Goal: Task Accomplishment & Management: Manage account settings

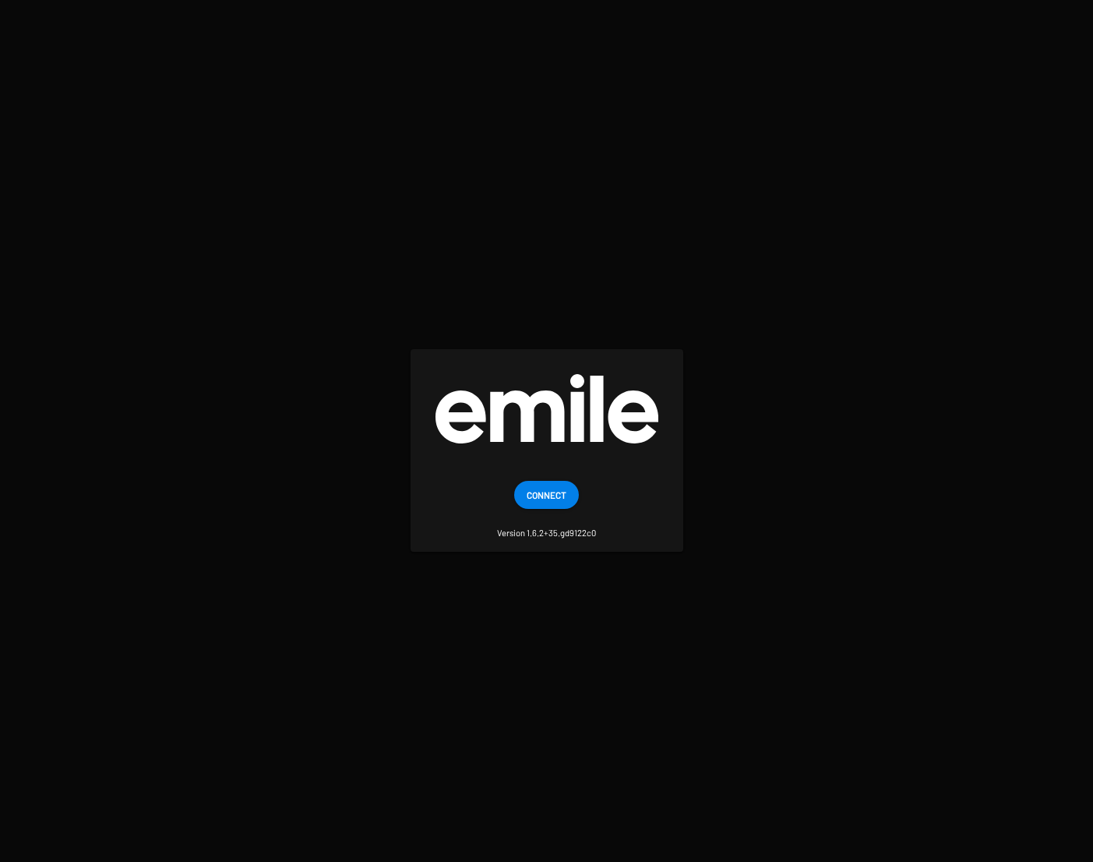
click at [559, 492] on span "Connect" at bounding box center [547, 495] width 40 height 28
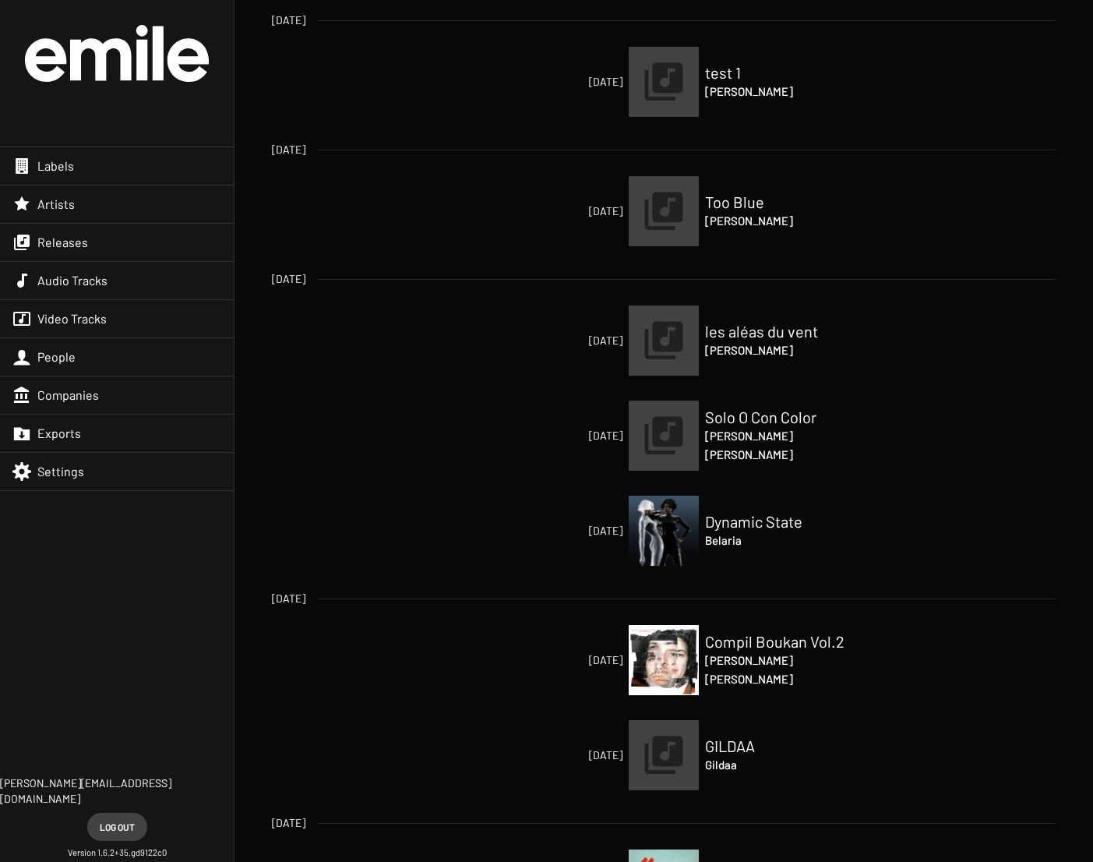
click at [96, 242] on div "Releases" at bounding box center [117, 242] width 234 height 37
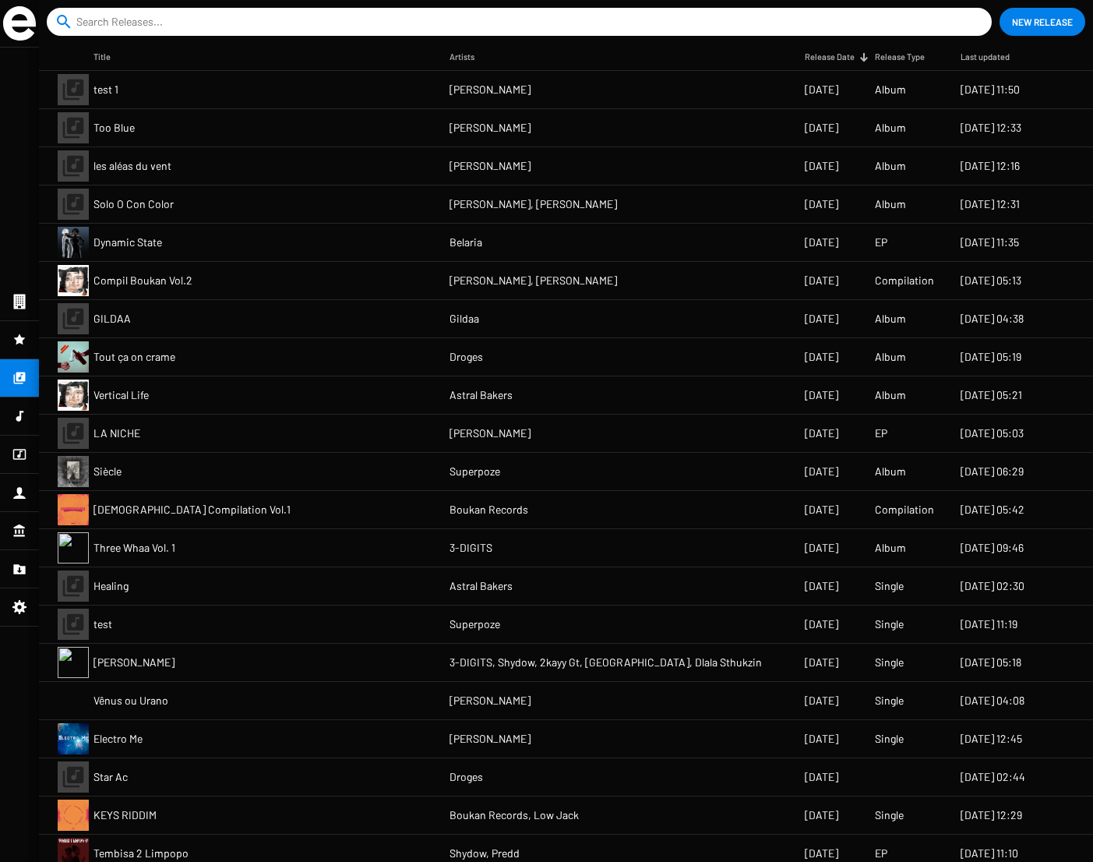
click at [205, 280] on mat-cell "Compil Boukan Vol.2" at bounding box center [271, 280] width 356 height 37
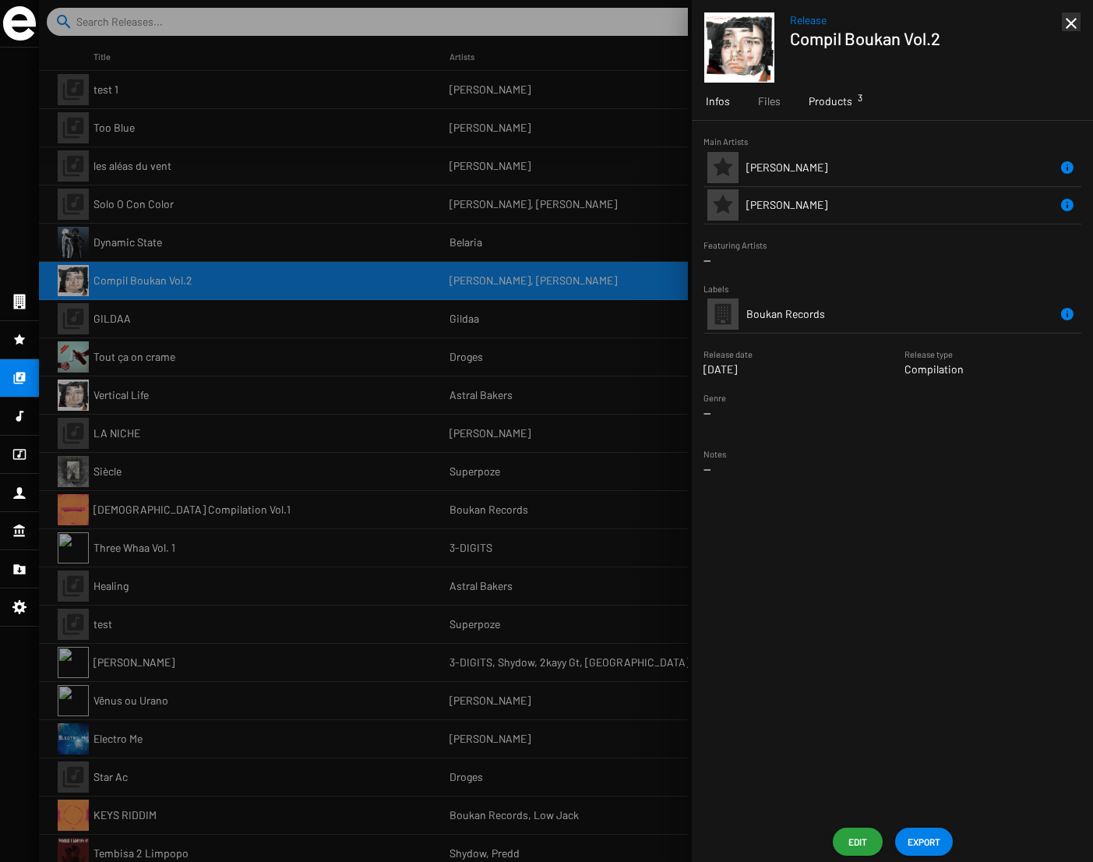
click at [832, 95] on span "Products 3" at bounding box center [831, 101] width 44 height 16
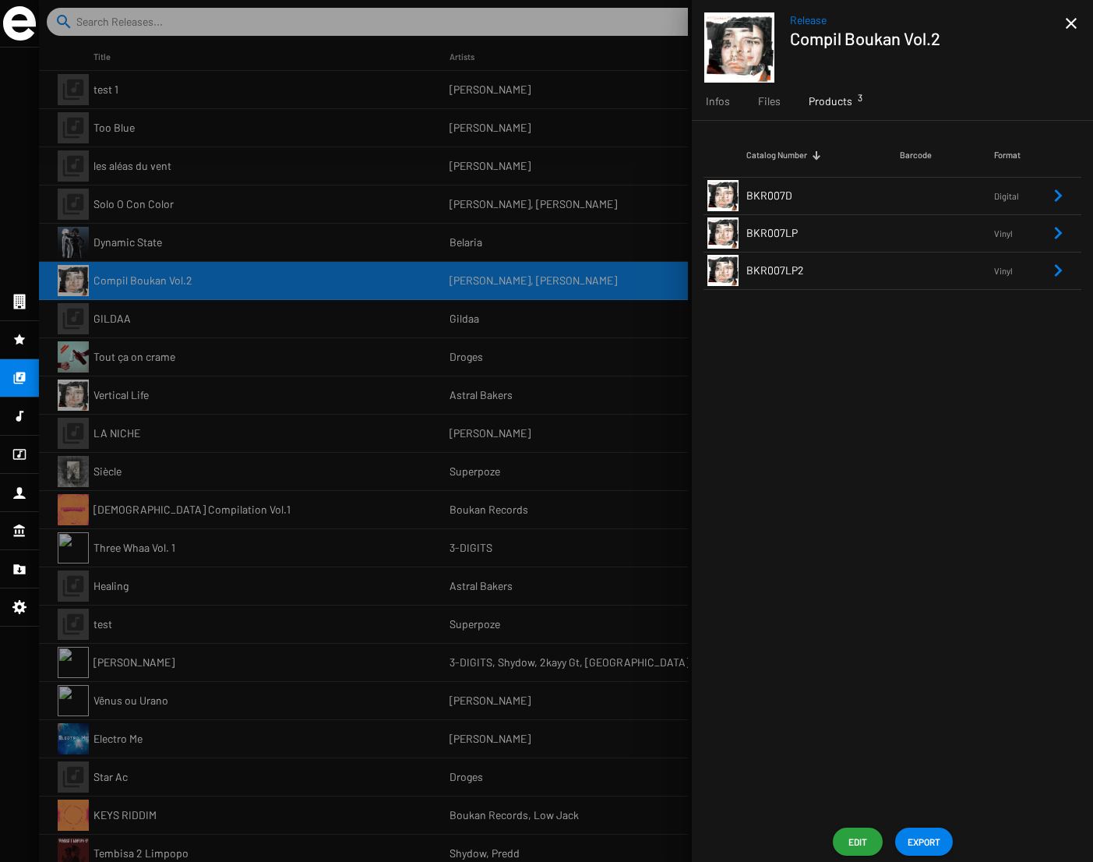
drag, startPoint x: 195, startPoint y: 404, endPoint x: 205, endPoint y: 398, distance: 11.9
click at [196, 404] on div at bounding box center [566, 431] width 1054 height 862
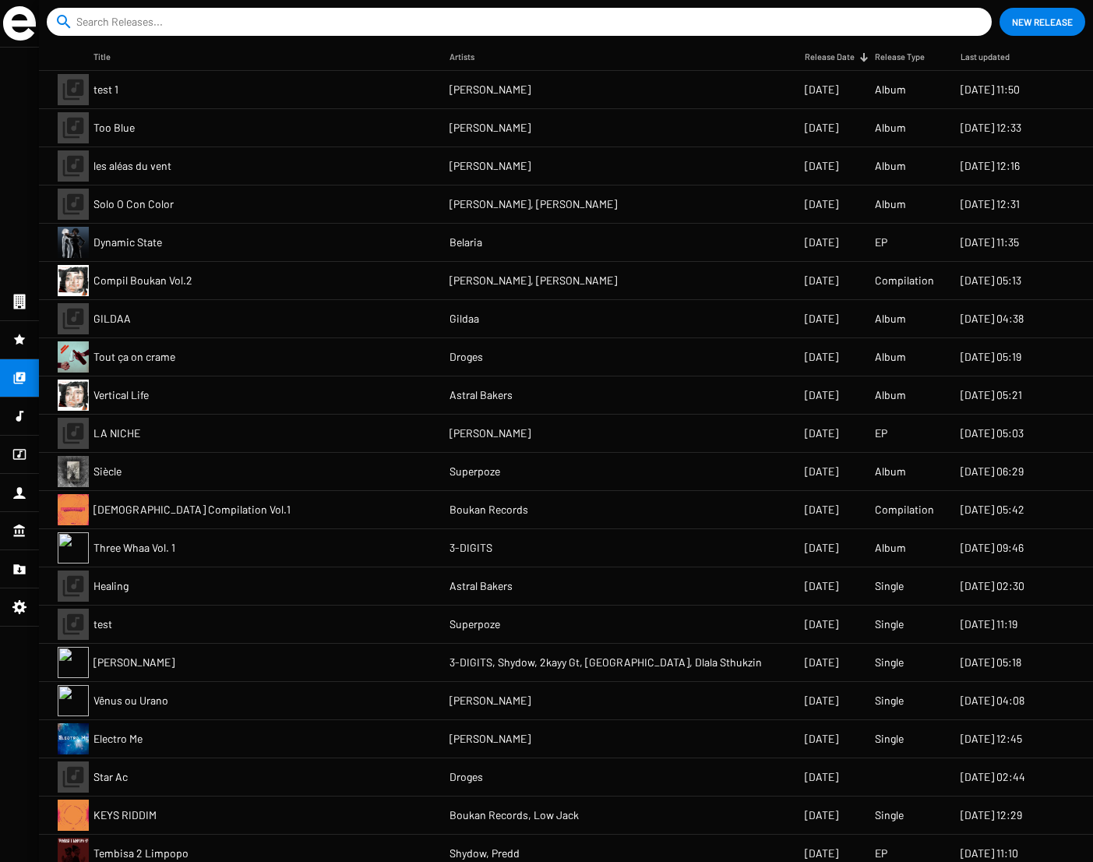
click at [196, 397] on mat-cell "Vertical Life" at bounding box center [271, 394] width 356 height 37
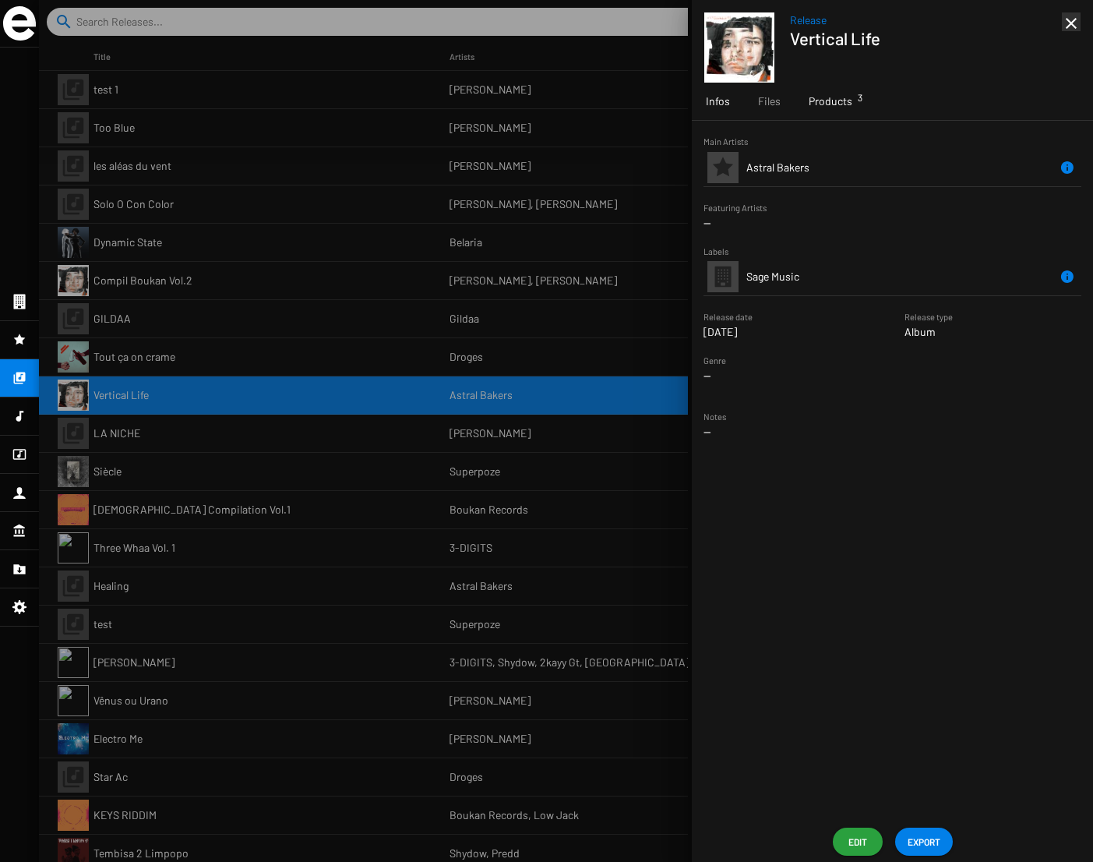
click at [858, 101] on div "Products 3" at bounding box center [831, 101] width 72 height 37
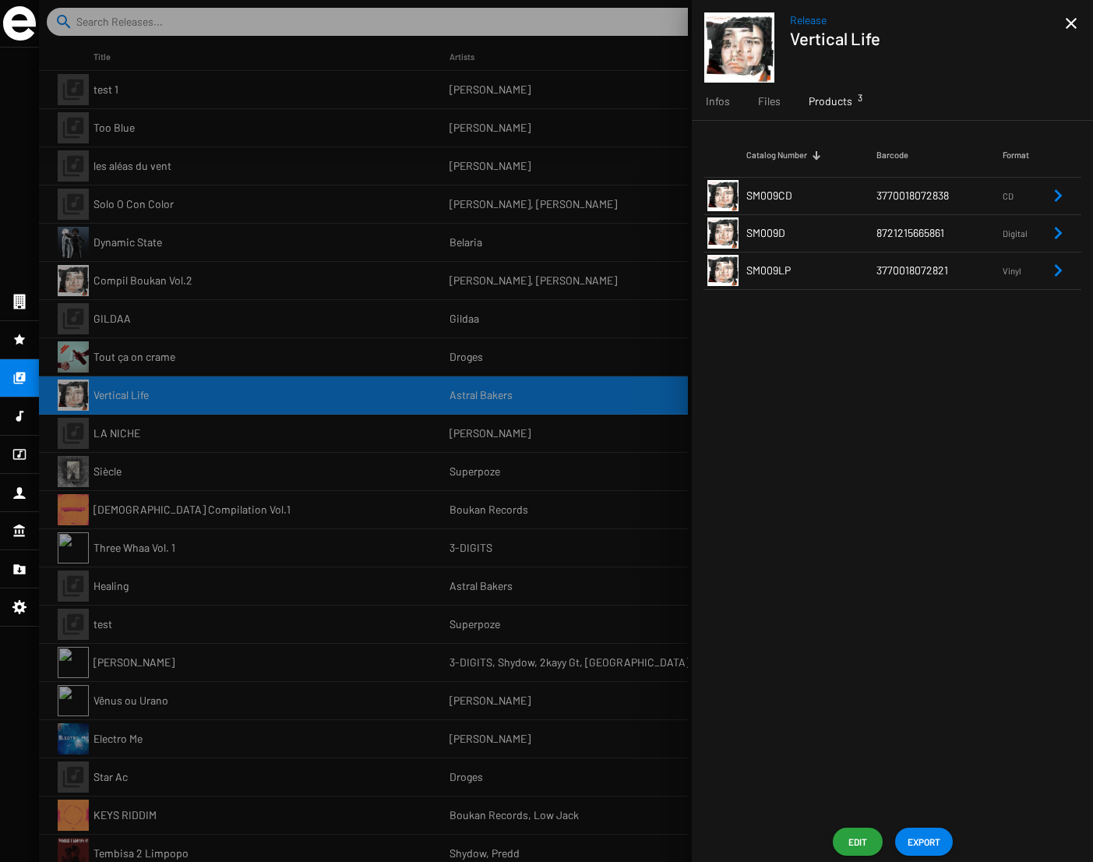
click at [785, 192] on span "SM009CD" at bounding box center [769, 195] width 46 height 13
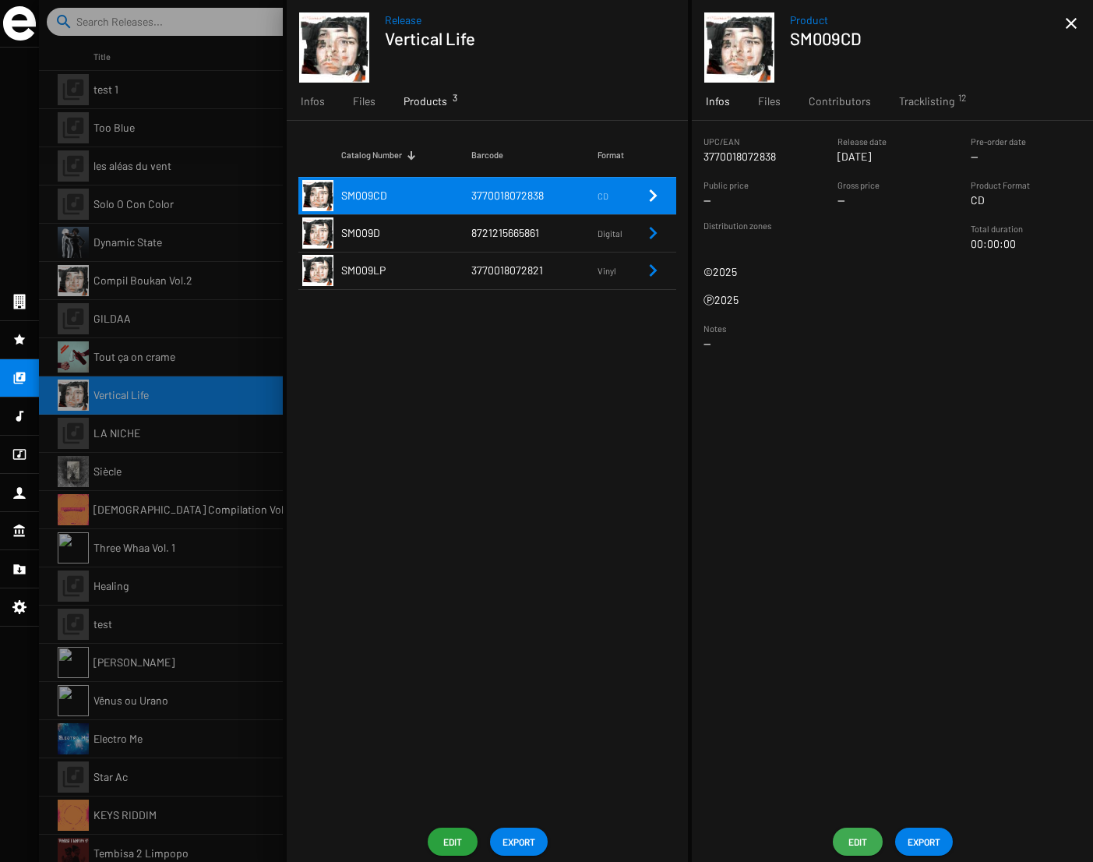
click at [859, 841] on span "Edit" at bounding box center [857, 841] width 25 height 28
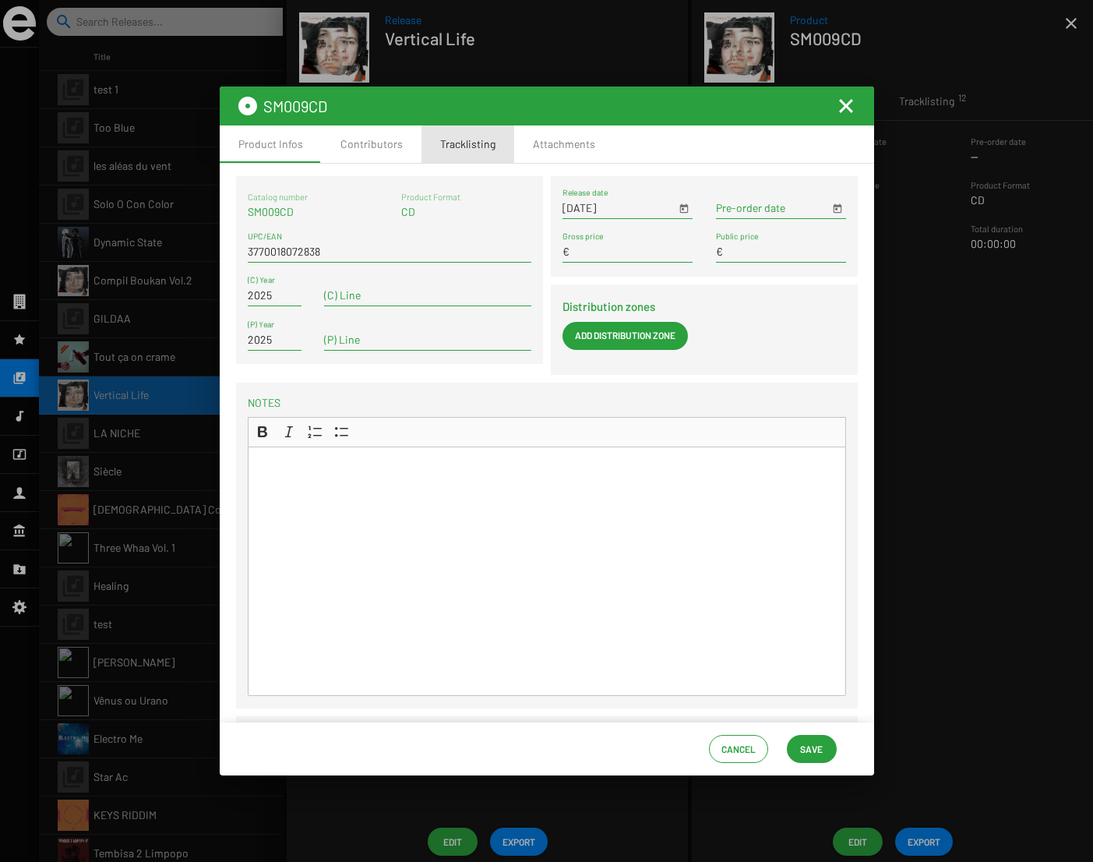
click at [477, 136] on div "Tracklisting" at bounding box center [467, 144] width 55 height 16
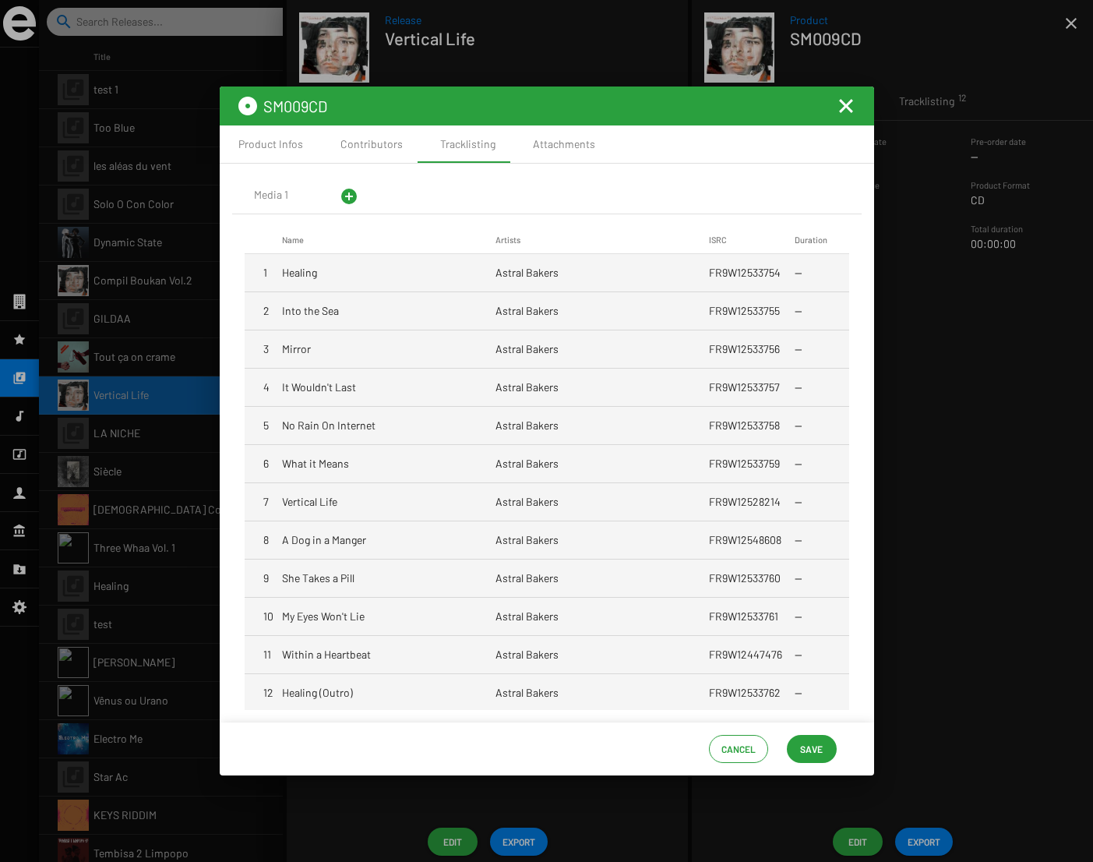
click at [103, 65] on div at bounding box center [546, 431] width 1093 height 862
click at [23, 23] on div at bounding box center [546, 431] width 1093 height 862
click at [846, 107] on mat-icon "Fermer la fenêtre" at bounding box center [846, 106] width 19 height 19
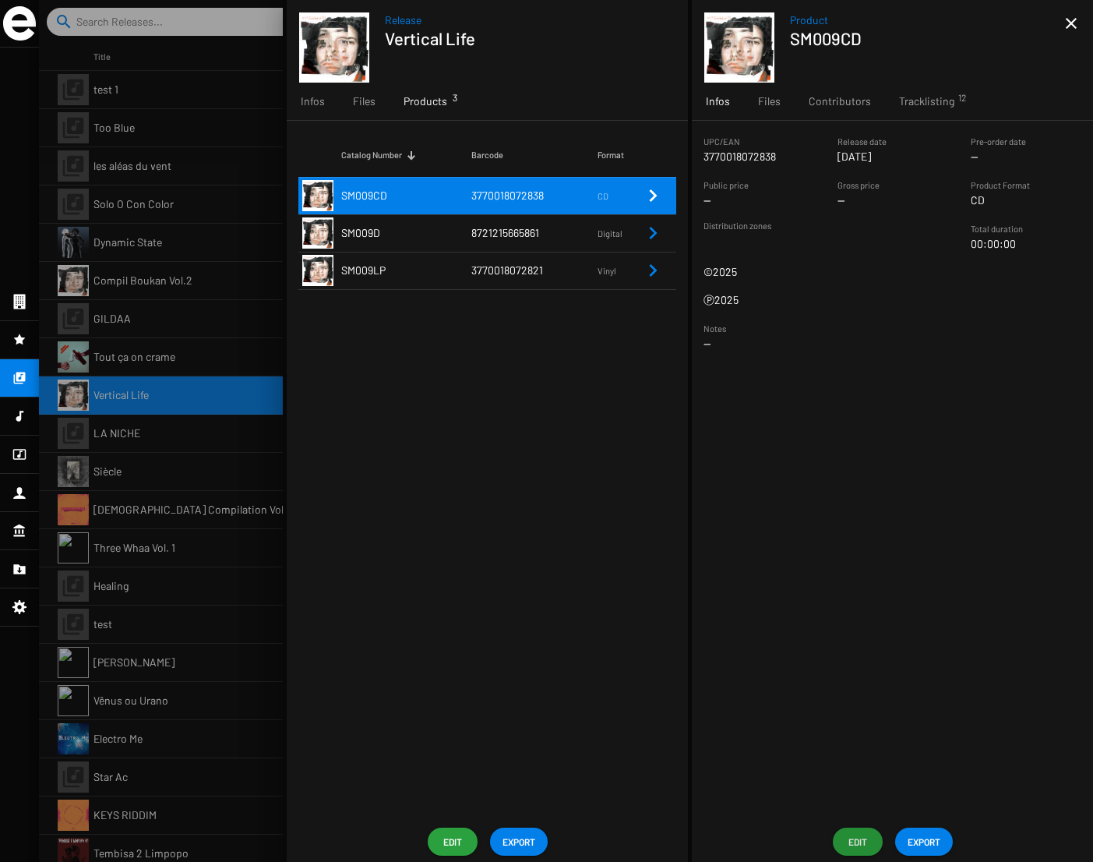
click at [26, 27] on img at bounding box center [19, 23] width 33 height 34
